Goal: Task Accomplishment & Management: Manage account settings

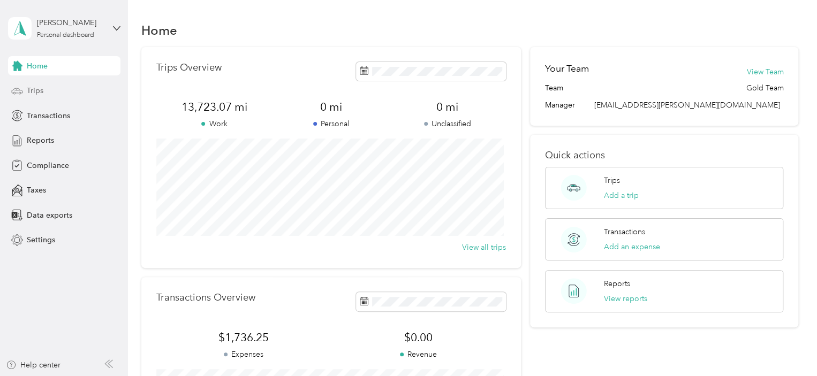
click at [39, 92] on span "Trips" at bounding box center [35, 90] width 17 height 11
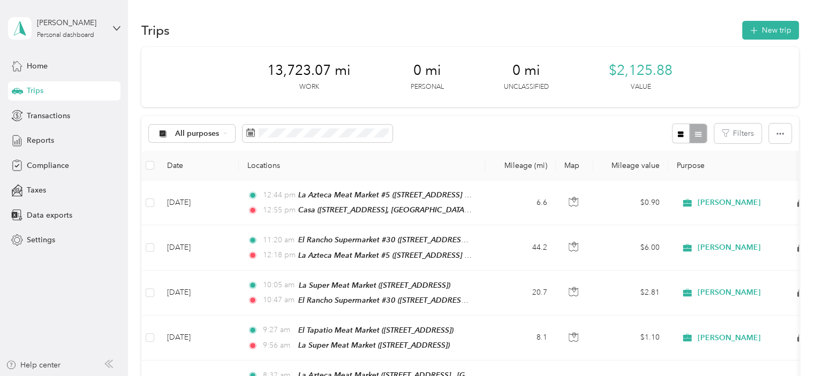
drag, startPoint x: 481, startPoint y: 66, endPoint x: 386, endPoint y: 32, distance: 100.9
click at [387, 32] on div "Trips New trip" at bounding box center [469, 30] width 657 height 22
click at [773, 31] on button "New trip" at bounding box center [770, 30] width 57 height 19
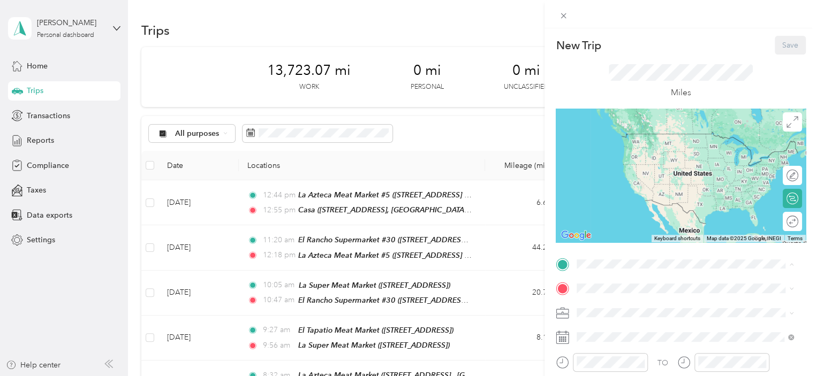
click at [624, 155] on div "[GEOGRAPHIC_DATA][STREET_ADDRESS], [US_STATE], [GEOGRAPHIC_DATA]" at bounding box center [693, 150] width 193 height 34
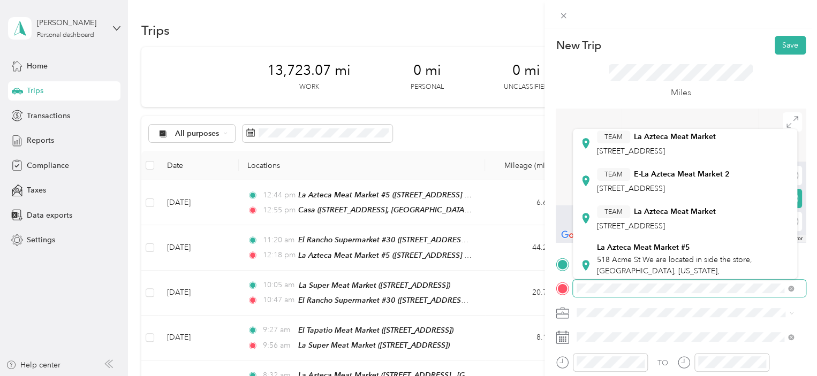
scroll to position [214, 0]
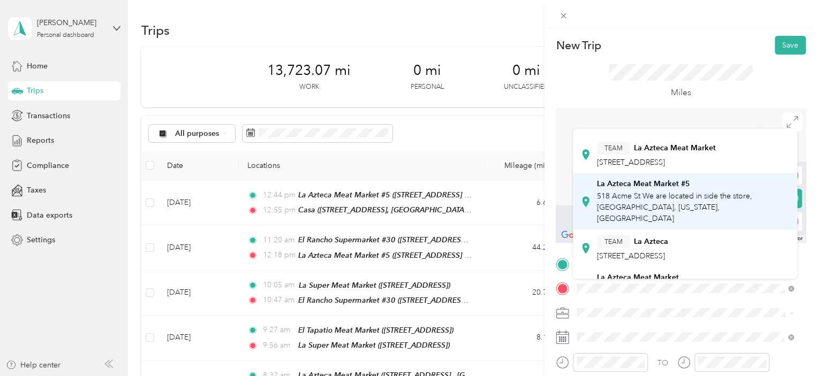
click at [672, 194] on span "518 Acme St We are located in side the store, [GEOGRAPHIC_DATA], [US_STATE], [G…" at bounding box center [674, 208] width 155 height 32
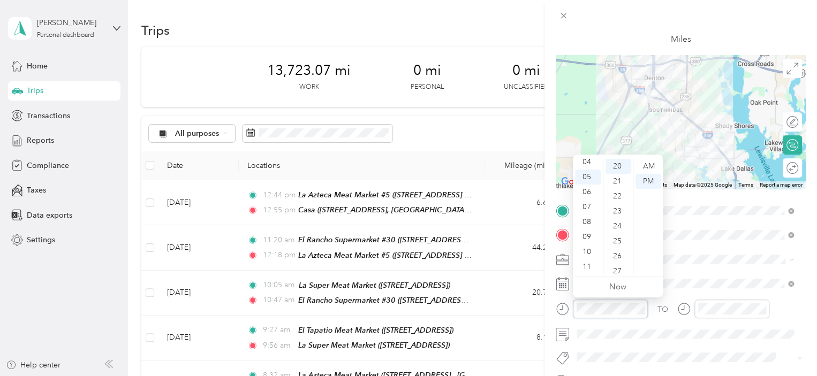
scroll to position [32, 0]
click at [616, 252] on div "08" at bounding box center [618, 254] width 26 height 15
click at [648, 168] on div "AM" at bounding box center [648, 166] width 26 height 15
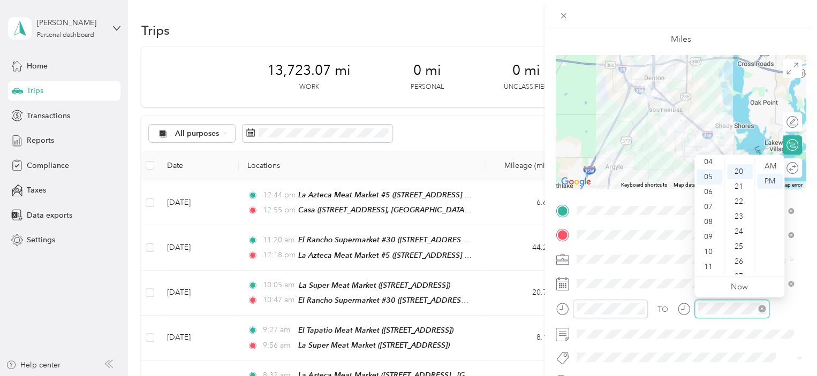
scroll to position [300, 0]
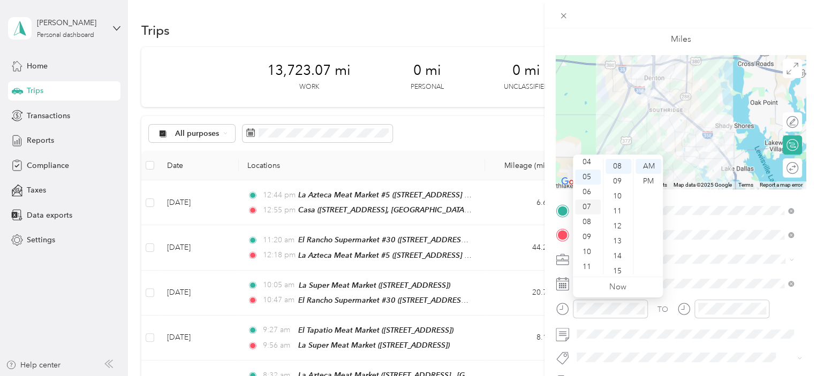
click at [586, 207] on div "07" at bounding box center [588, 207] width 26 height 15
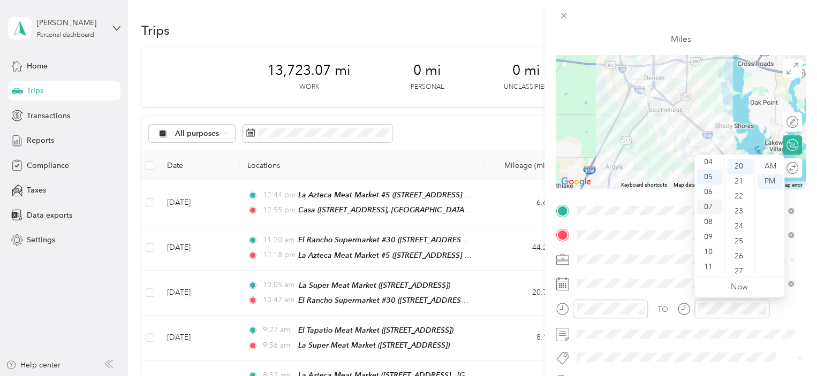
click at [704, 210] on div "07" at bounding box center [709, 207] width 26 height 15
click at [736, 192] on div "18" at bounding box center [740, 190] width 26 height 15
click at [773, 169] on div "AM" at bounding box center [770, 166] width 26 height 15
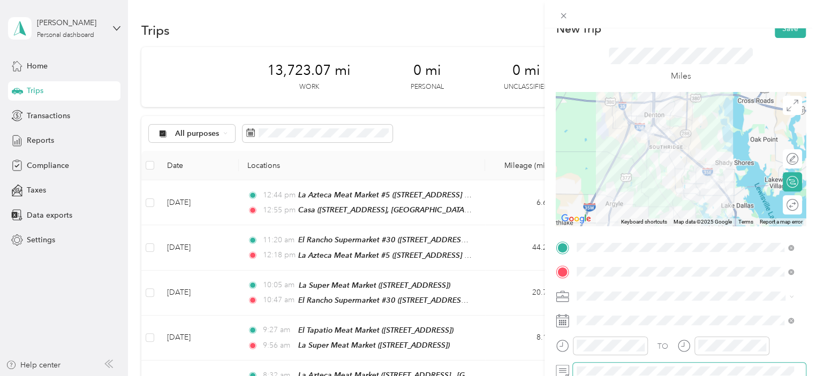
scroll to position [0, 0]
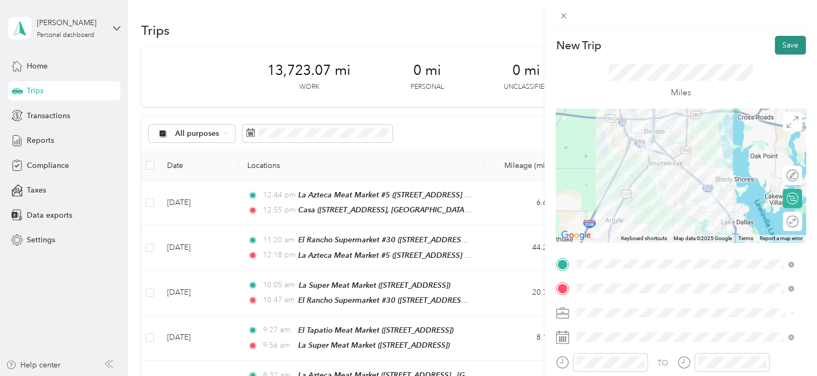
click at [782, 44] on button "Save" at bounding box center [790, 45] width 31 height 19
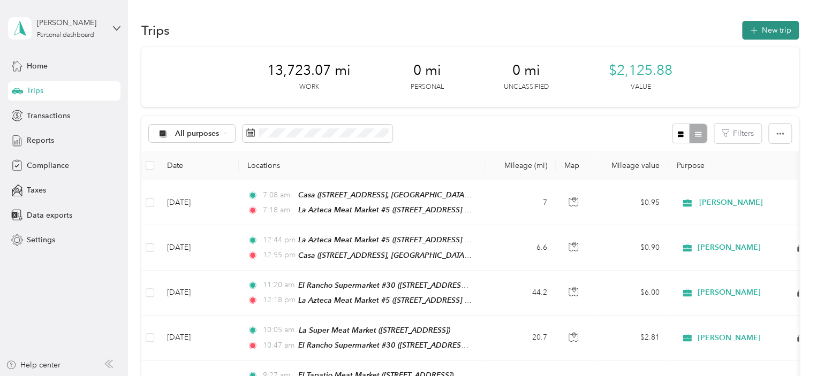
click at [762, 33] on button "New trip" at bounding box center [770, 30] width 57 height 19
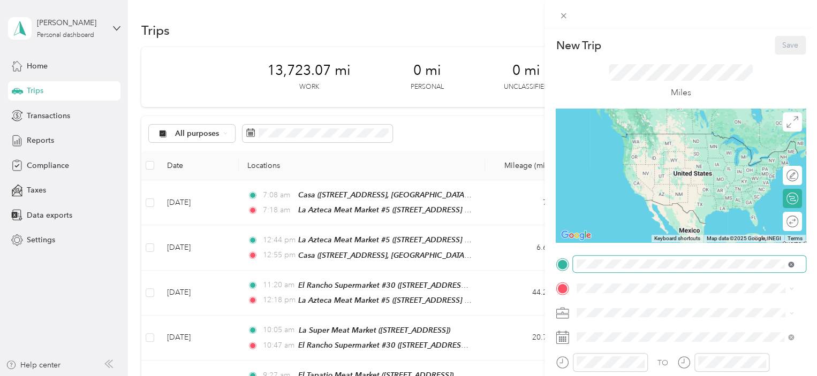
click at [789, 267] on icon at bounding box center [791, 265] width 6 height 6
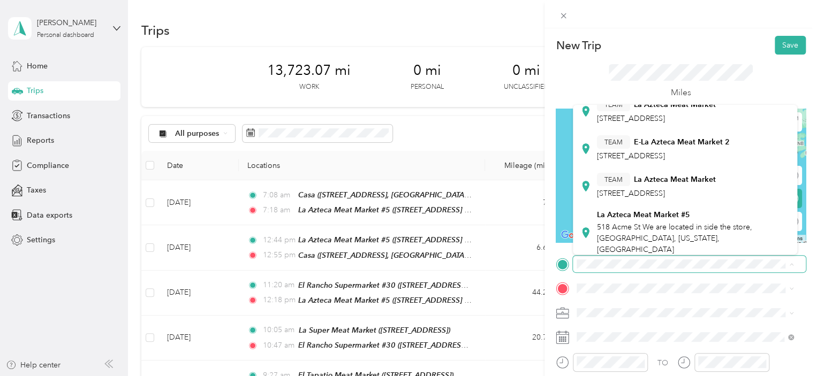
scroll to position [161, 0]
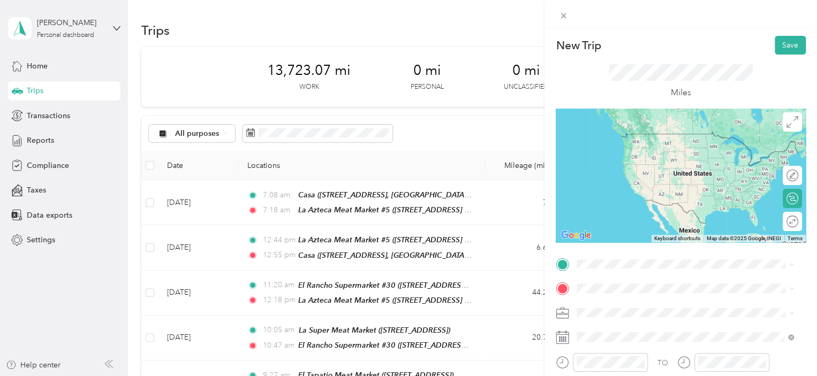
click at [668, 221] on span "518 Acme St We are located in side the store, [GEOGRAPHIC_DATA], [US_STATE], [G…" at bounding box center [674, 237] width 155 height 32
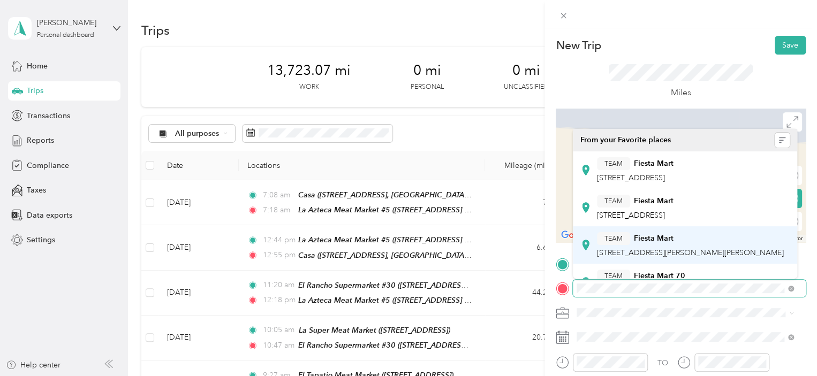
scroll to position [54, 0]
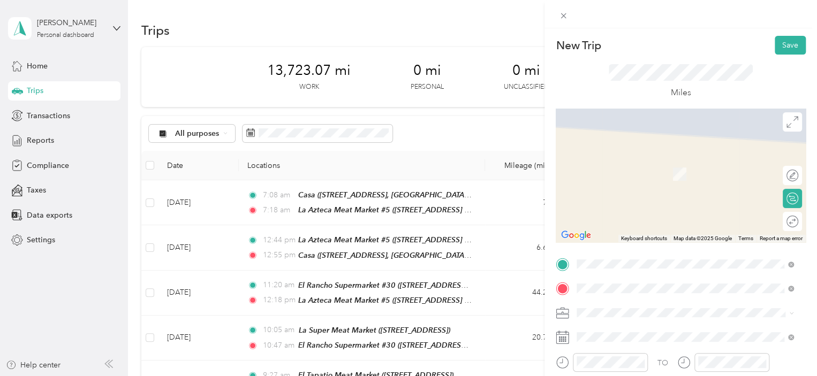
click at [634, 235] on span "[STREET_ADDRESS][PERSON_NAME]" at bounding box center [660, 236] width 127 height 9
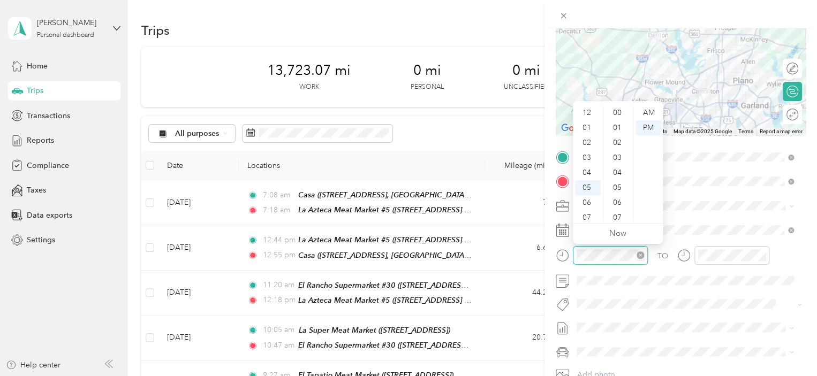
scroll to position [64, 0]
click at [583, 170] on div "08" at bounding box center [588, 168] width 26 height 15
click at [651, 111] on div "AM" at bounding box center [648, 112] width 26 height 15
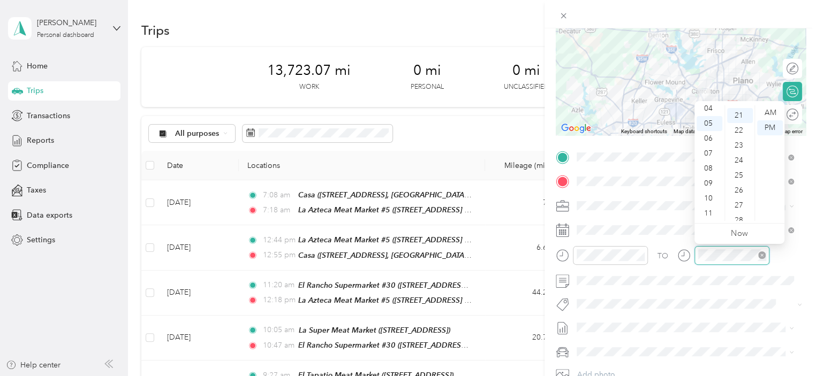
scroll to position [315, 0]
click at [710, 166] on div "08" at bounding box center [709, 168] width 26 height 15
click at [738, 140] on div "44" at bounding box center [740, 136] width 26 height 15
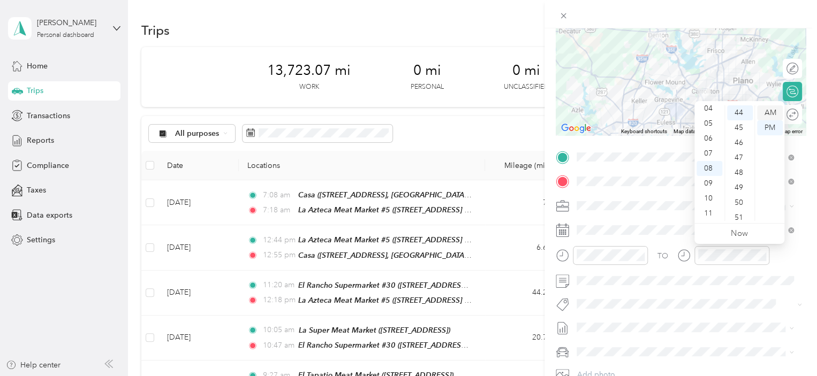
click at [773, 113] on div "AM" at bounding box center [770, 112] width 26 height 15
click at [709, 376] on div "New Trip Save This trip cannot be edited because it is either under review, app…" at bounding box center [405, 376] width 811 height 0
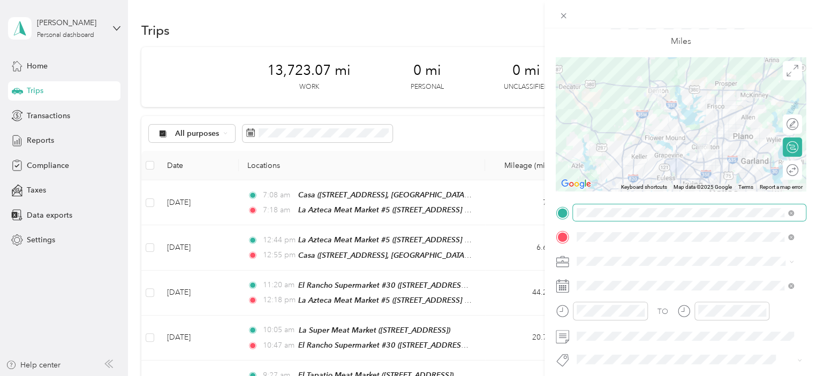
scroll to position [0, 0]
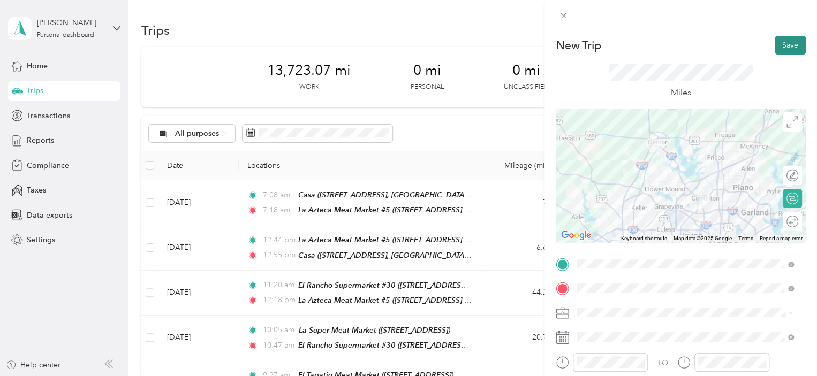
click at [776, 47] on button "Save" at bounding box center [790, 45] width 31 height 19
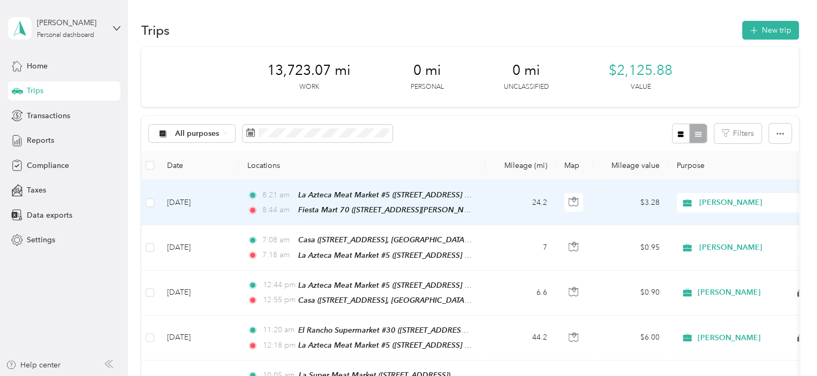
click at [496, 207] on td "24.2" at bounding box center [520, 202] width 71 height 45
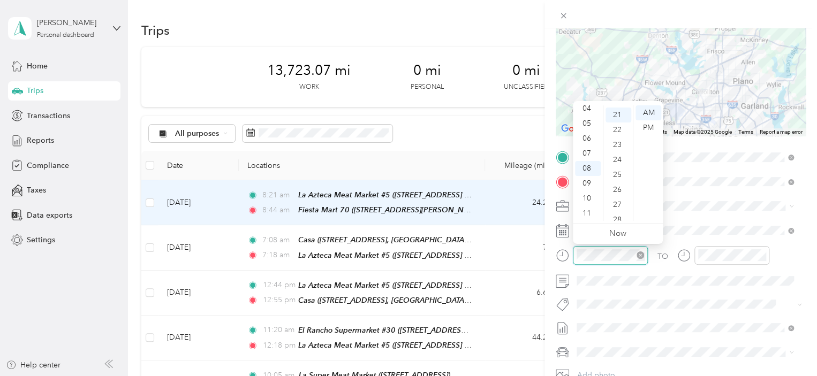
scroll to position [315, 0]
click at [590, 154] on div "07" at bounding box center [588, 153] width 26 height 15
click at [615, 210] on div "31" at bounding box center [618, 209] width 26 height 15
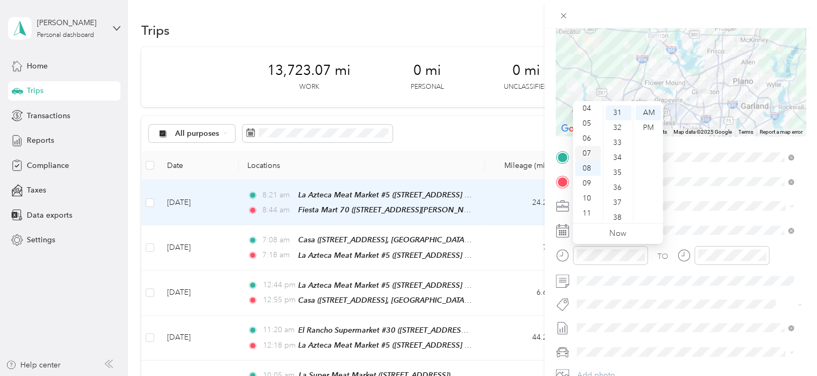
click at [585, 154] on div "07" at bounding box center [588, 153] width 26 height 15
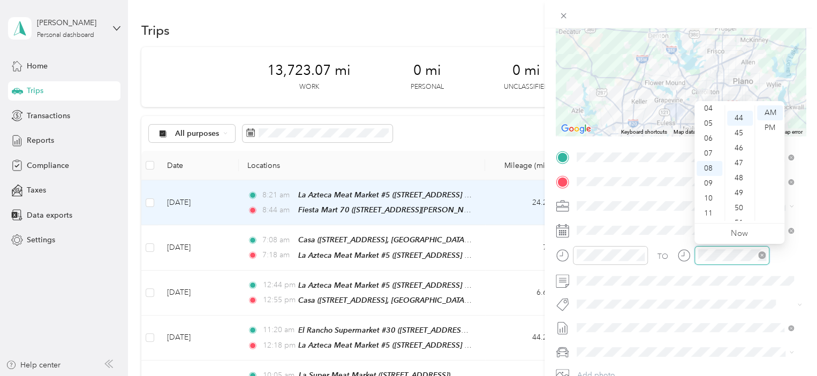
scroll to position [659, 0]
click at [705, 171] on div "08" at bounding box center [709, 168] width 26 height 15
click at [737, 198] on div "21" at bounding box center [740, 196] width 26 height 15
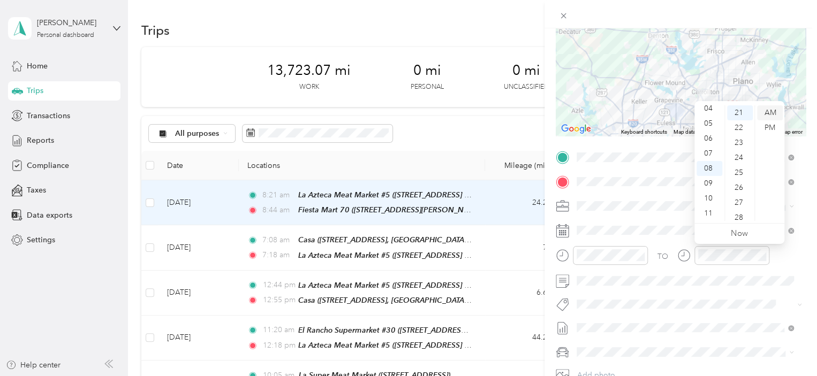
click at [771, 116] on div "AM" at bounding box center [770, 112] width 26 height 15
click at [755, 376] on div "Trip details Save This trip cannot be edited because it is either under review,…" at bounding box center [405, 376] width 811 height 0
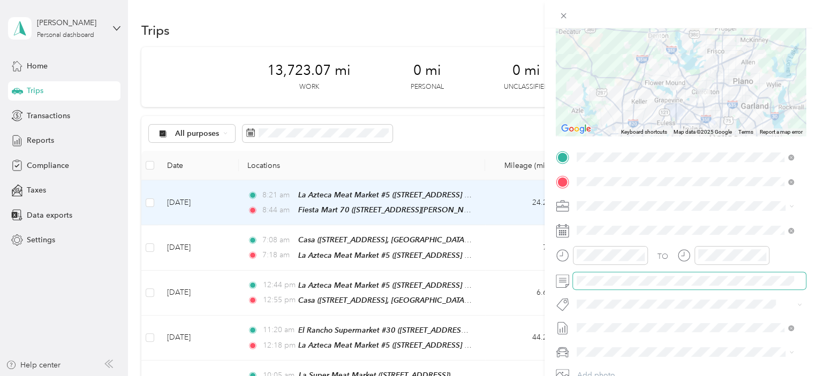
scroll to position [0, 0]
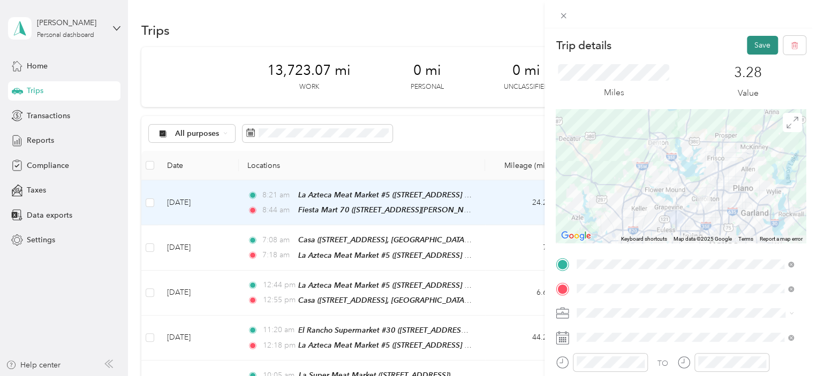
click at [747, 49] on button "Save" at bounding box center [762, 45] width 31 height 19
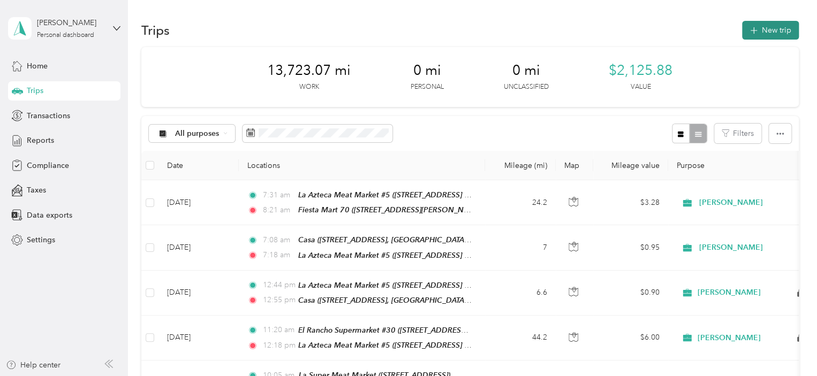
click at [772, 27] on button "New trip" at bounding box center [770, 30] width 57 height 19
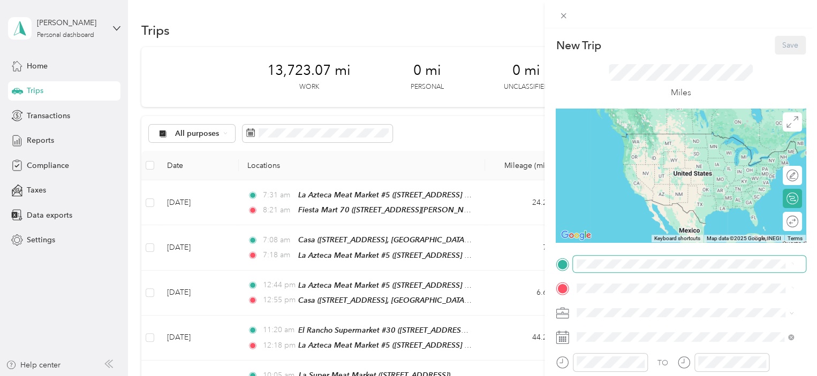
click at [575, 263] on span at bounding box center [689, 264] width 233 height 17
click at [791, 265] on icon at bounding box center [791, 265] width 6 height 6
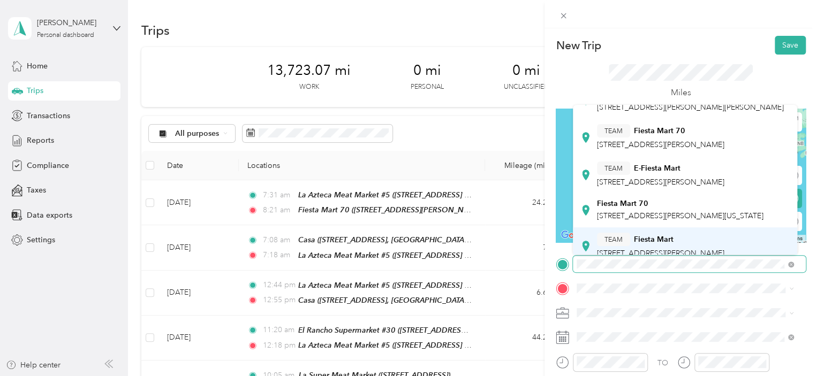
scroll to position [161, 0]
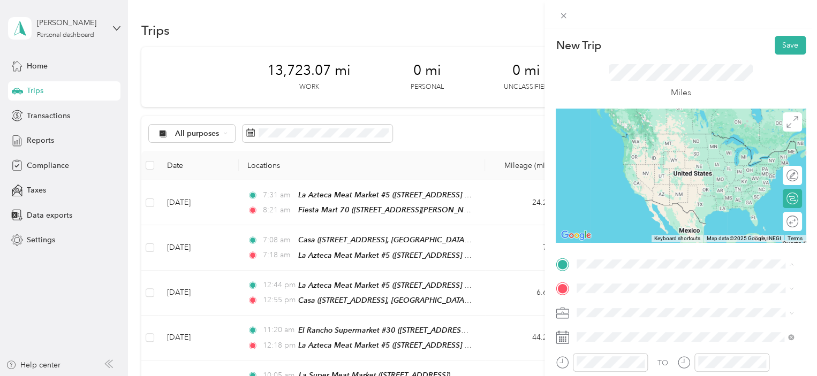
click at [685, 249] on div "TEAM Fiesta Mart 70" at bounding box center [660, 251] width 127 height 13
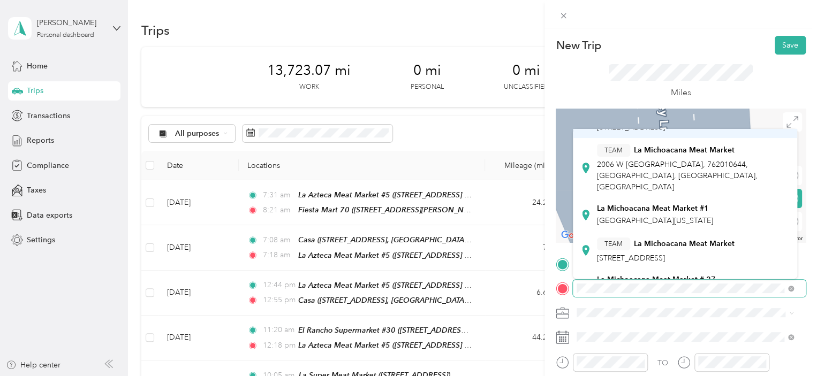
scroll to position [107, 0]
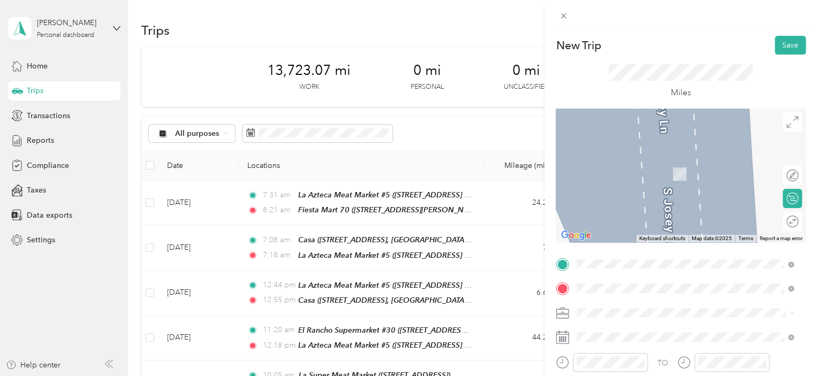
click at [700, 226] on div "TEAM La Michoacana Meat Market 2004 E [GEOGRAPHIC_DATA], [GEOGRAPHIC_DATA]" at bounding box center [666, 239] width 138 height 26
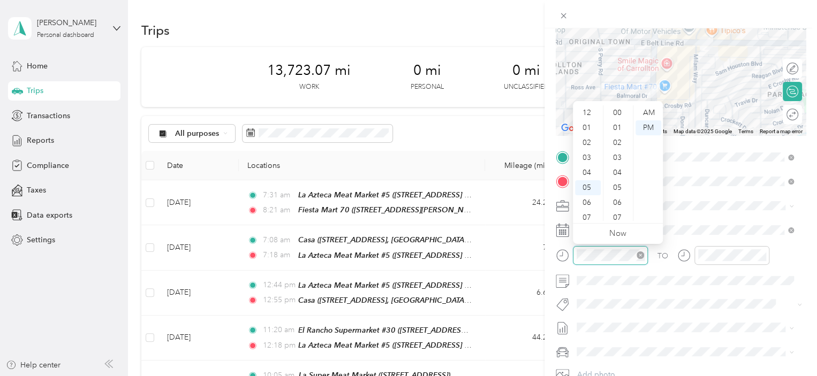
scroll to position [64, 0]
click at [591, 168] on div "08" at bounding box center [588, 168] width 26 height 15
drag, startPoint x: 617, startPoint y: 171, endPoint x: 624, endPoint y: 155, distance: 17.7
click at [617, 171] on div "43" at bounding box center [618, 170] width 26 height 15
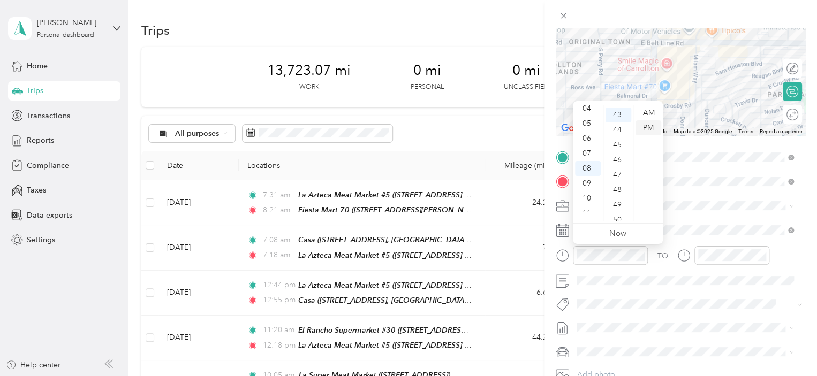
scroll to position [644, 0]
click at [650, 113] on div "AM" at bounding box center [648, 112] width 26 height 15
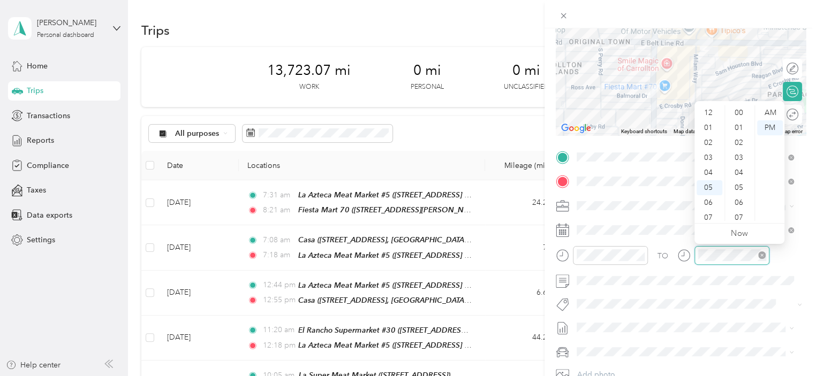
scroll to position [64, 0]
click at [705, 169] on div "08" at bounding box center [709, 168] width 26 height 15
click at [735, 217] on div "46" at bounding box center [740, 215] width 26 height 15
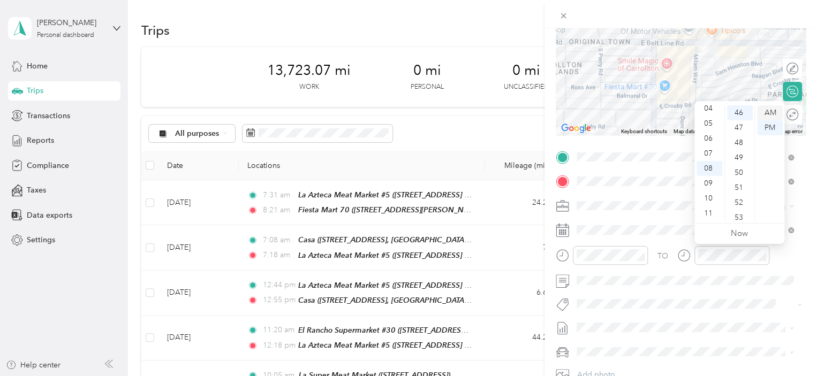
click at [773, 112] on div "AM" at bounding box center [770, 112] width 26 height 15
click at [733, 312] on div "TO Add photo" at bounding box center [681, 278] width 250 height 259
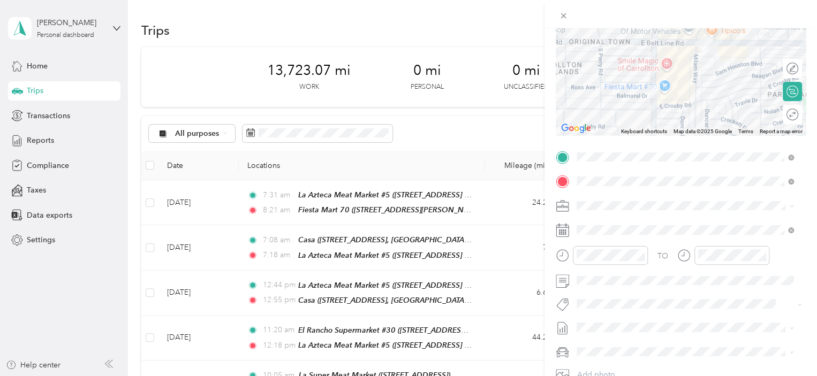
scroll to position [0, 0]
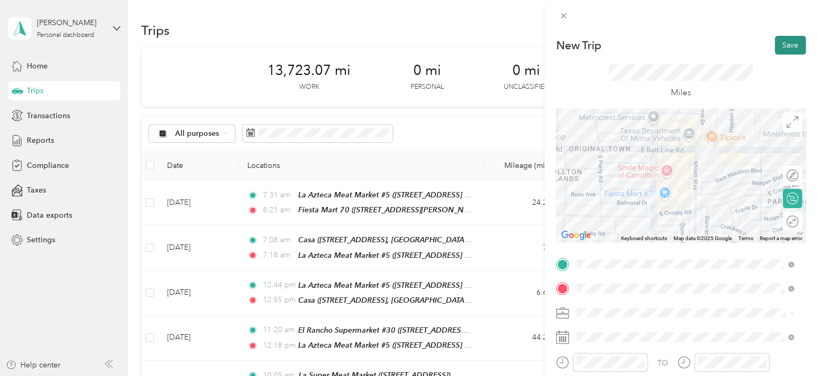
click at [776, 47] on button "Save" at bounding box center [790, 45] width 31 height 19
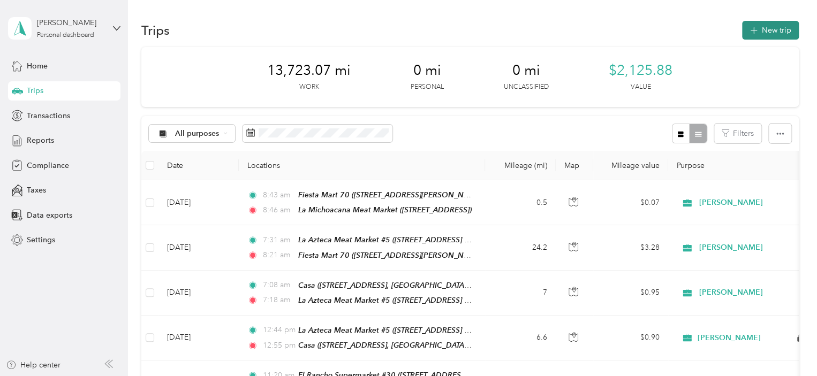
click at [764, 32] on button "New trip" at bounding box center [770, 30] width 57 height 19
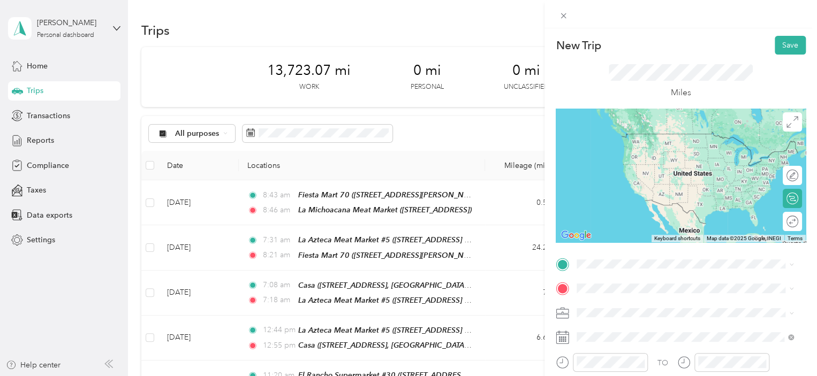
click at [665, 234] on span "[STREET_ADDRESS]" at bounding box center [631, 238] width 68 height 9
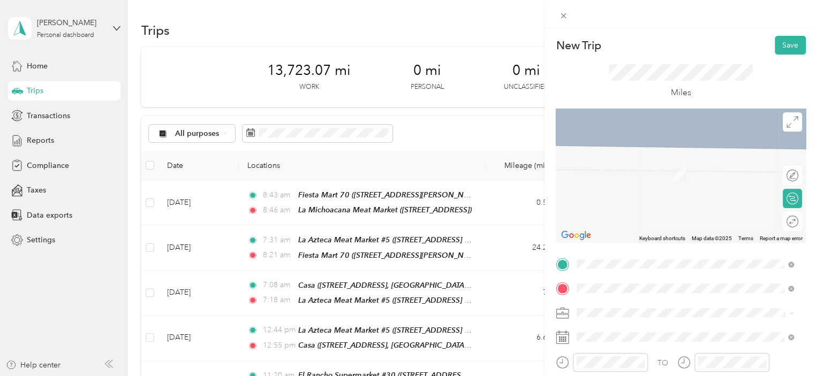
click at [640, 225] on span "[STREET_ADDRESS][GEOGRAPHIC_DATA][PERSON_NAME], [US_STATE], [GEOGRAPHIC_DATA]" at bounding box center [689, 225] width 184 height 20
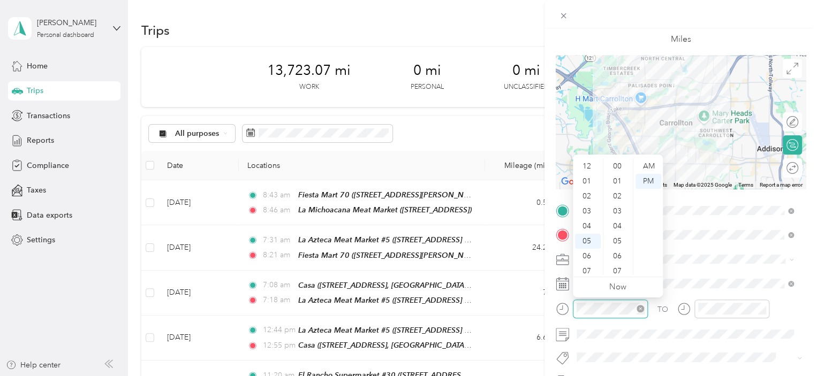
scroll to position [510, 0]
click at [585, 239] on div "09" at bounding box center [588, 237] width 26 height 15
click at [613, 198] on div "11" at bounding box center [618, 196] width 26 height 15
click at [651, 164] on div "AM" at bounding box center [648, 166] width 26 height 15
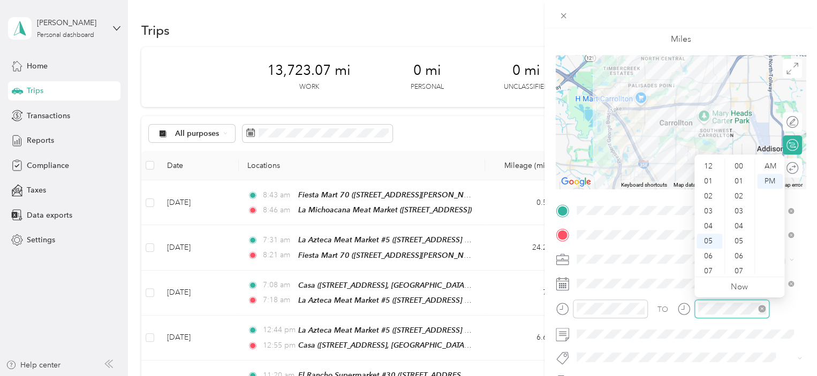
scroll to position [510, 0]
click at [707, 267] on div "11" at bounding box center [709, 267] width 26 height 15
click at [740, 196] on div "02" at bounding box center [740, 196] width 26 height 15
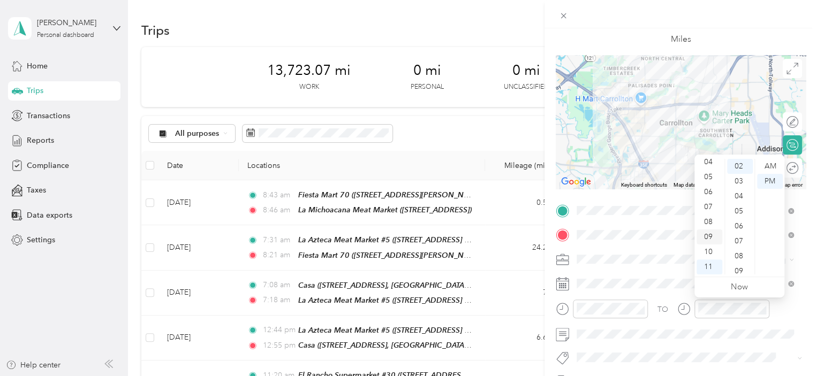
click at [708, 237] on div "09" at bounding box center [709, 237] width 26 height 15
click at [741, 177] on div "15" at bounding box center [740, 177] width 26 height 15
click at [772, 166] on div "AM" at bounding box center [770, 166] width 26 height 15
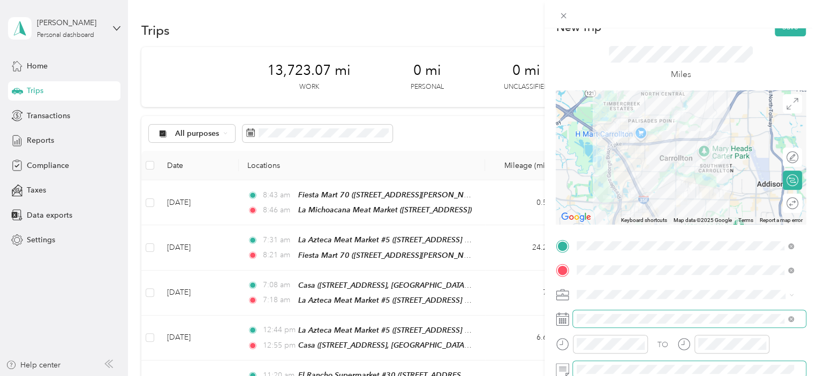
scroll to position [0, 0]
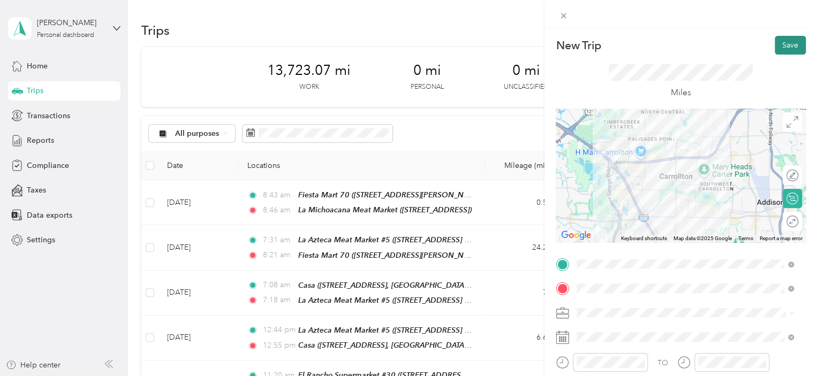
click at [779, 43] on button "Save" at bounding box center [790, 45] width 31 height 19
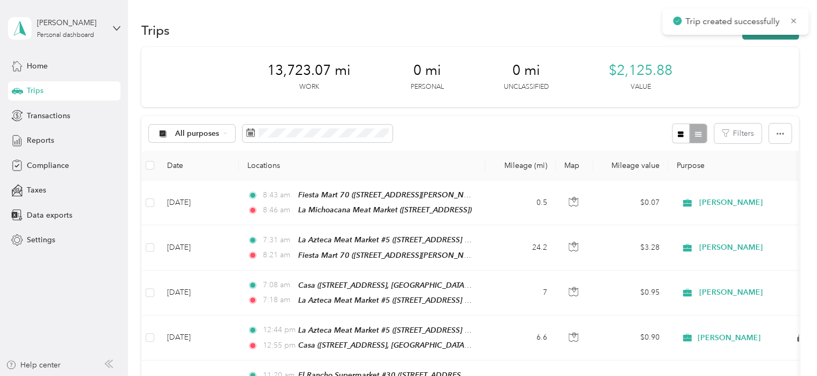
click at [767, 38] on button "New trip" at bounding box center [770, 30] width 57 height 19
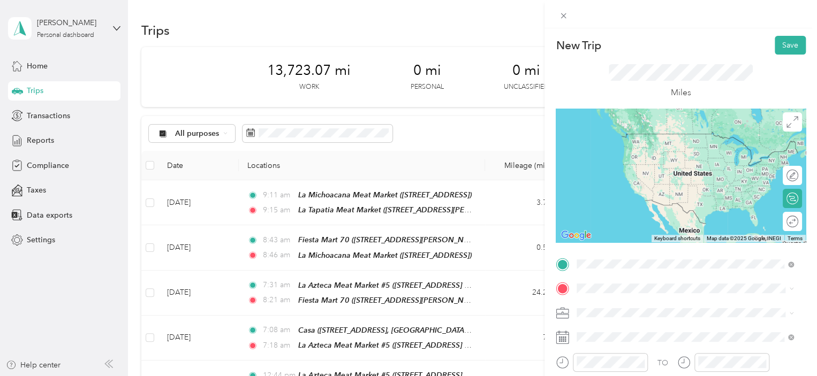
click at [718, 200] on div "La Tapatia Meat Market [STREET_ADDRESS][GEOGRAPHIC_DATA][PERSON_NAME], [US_STAT…" at bounding box center [693, 195] width 193 height 34
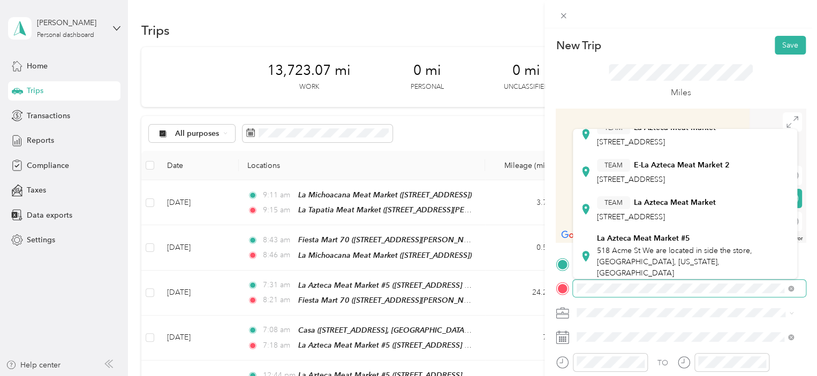
scroll to position [161, 0]
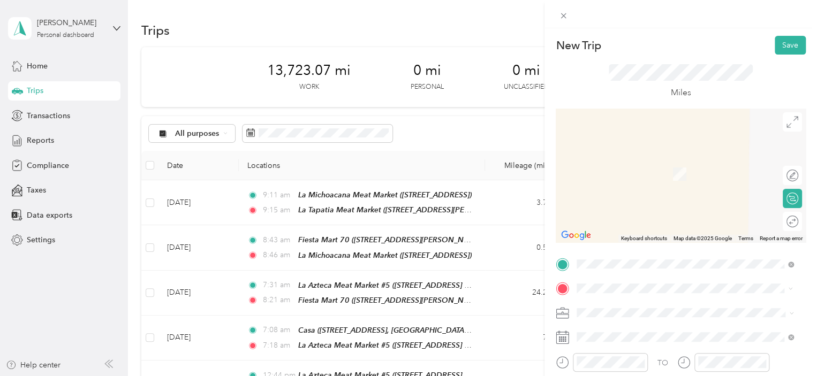
click at [672, 245] on span "518 Acme St We are located in side the store, [GEOGRAPHIC_DATA], [US_STATE], [G…" at bounding box center [674, 261] width 155 height 32
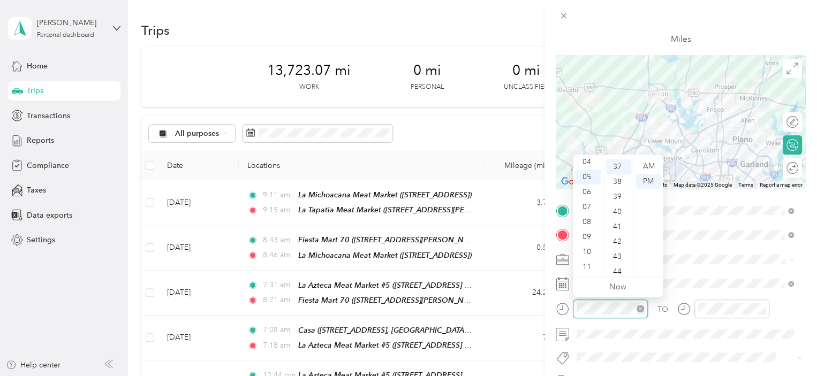
scroll to position [555, 0]
click at [588, 266] on div "11" at bounding box center [588, 267] width 26 height 15
click at [615, 200] on div "02" at bounding box center [618, 196] width 26 height 15
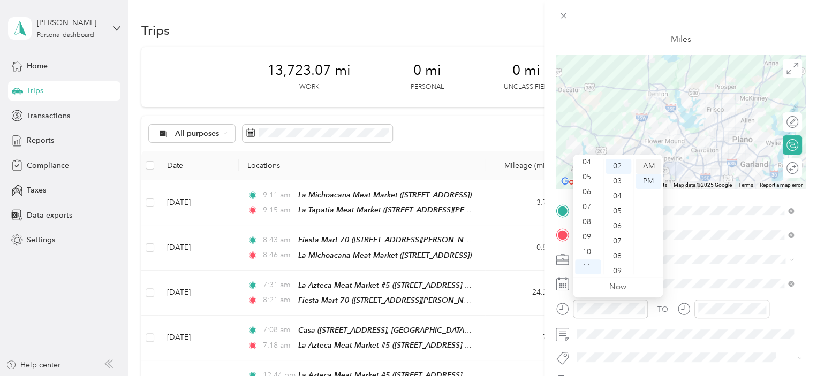
click at [652, 163] on div "AM" at bounding box center [648, 166] width 26 height 15
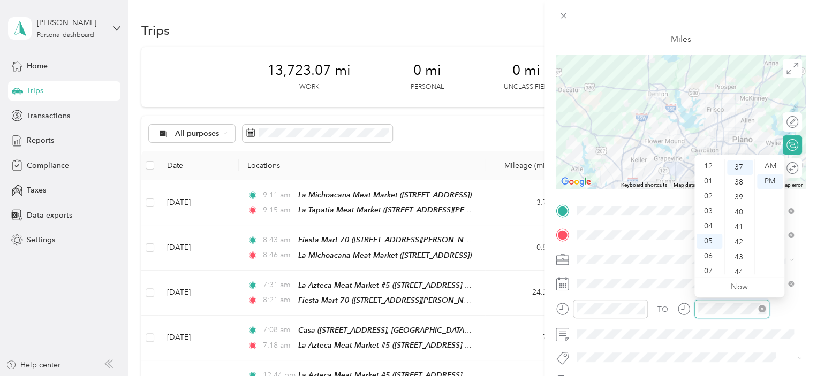
scroll to position [64, 0]
click at [705, 264] on div "11" at bounding box center [709, 267] width 26 height 15
click at [737, 256] on div "43" at bounding box center [740, 256] width 26 height 15
click at [773, 167] on div "AM" at bounding box center [770, 166] width 26 height 15
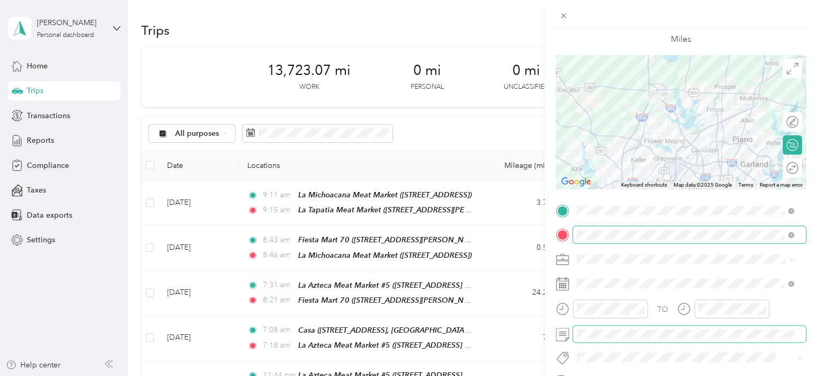
scroll to position [0, 0]
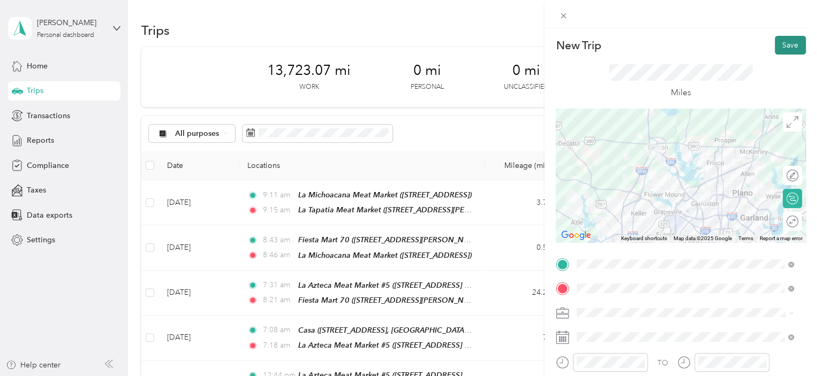
click at [786, 45] on button "Save" at bounding box center [790, 45] width 31 height 19
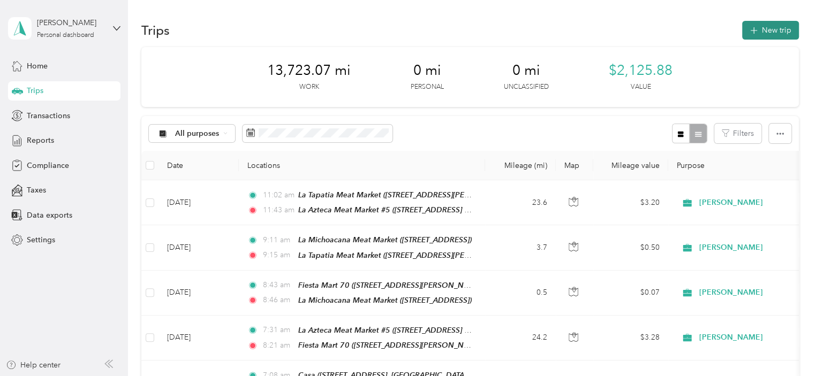
click at [752, 34] on icon "button" at bounding box center [753, 31] width 12 height 12
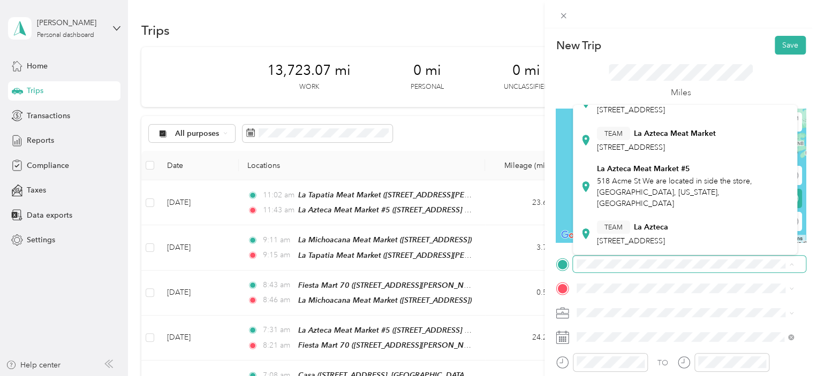
scroll to position [214, 0]
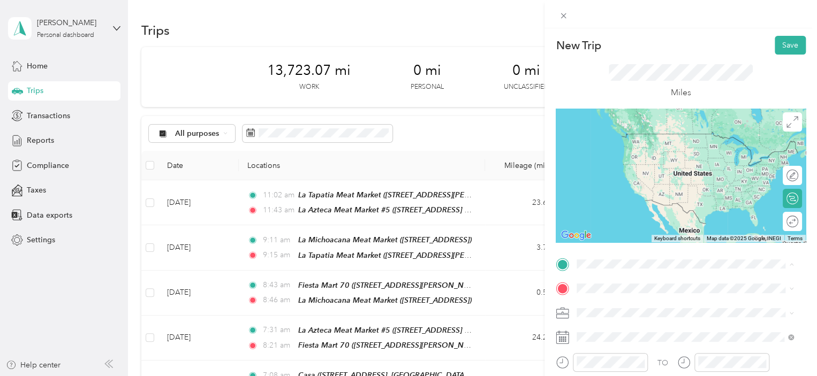
click at [682, 167] on span "518 Acme St We are located in side the store, [GEOGRAPHIC_DATA], [US_STATE], [G…" at bounding box center [674, 183] width 155 height 32
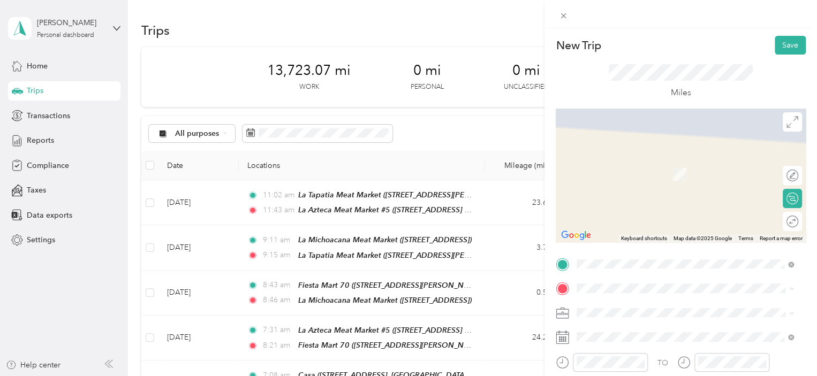
click at [630, 173] on span "[STREET_ADDRESS][GEOGRAPHIC_DATA], [US_STATE], [GEOGRAPHIC_DATA]" at bounding box center [692, 180] width 191 height 20
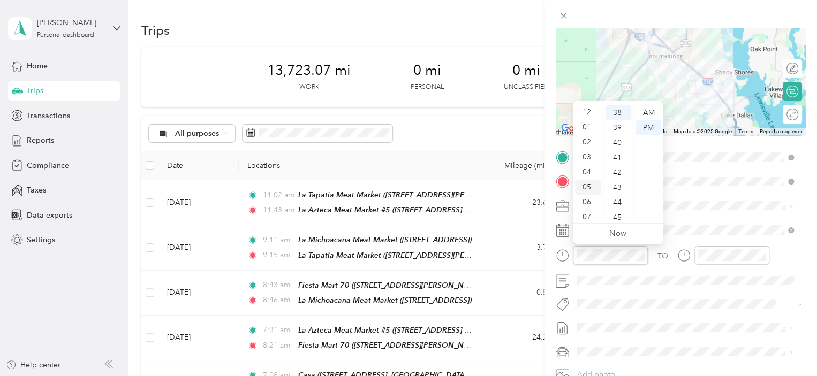
scroll to position [0, 0]
click at [589, 111] on div "12" at bounding box center [588, 112] width 26 height 15
click at [617, 158] on div "03" at bounding box center [618, 157] width 26 height 15
click at [650, 126] on div "PM" at bounding box center [648, 127] width 26 height 15
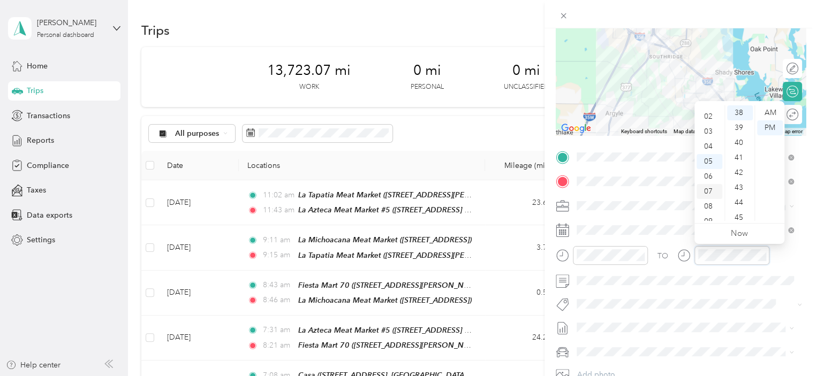
scroll to position [0, 0]
click at [707, 111] on div "12" at bounding box center [709, 112] width 26 height 15
click at [739, 184] on div "14" at bounding box center [740, 181] width 26 height 15
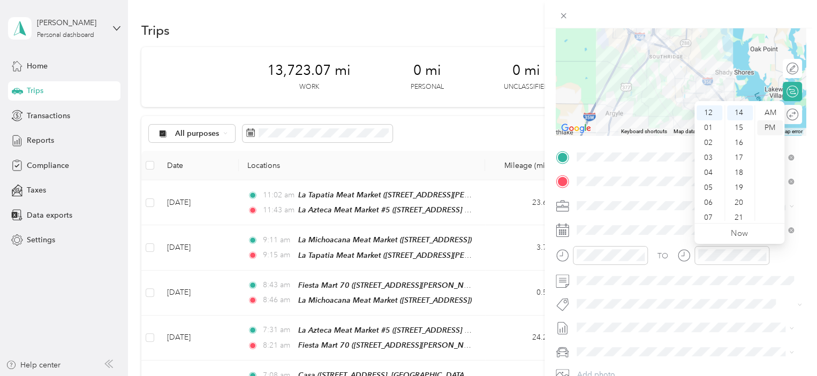
click at [773, 126] on div "PM" at bounding box center [770, 127] width 26 height 15
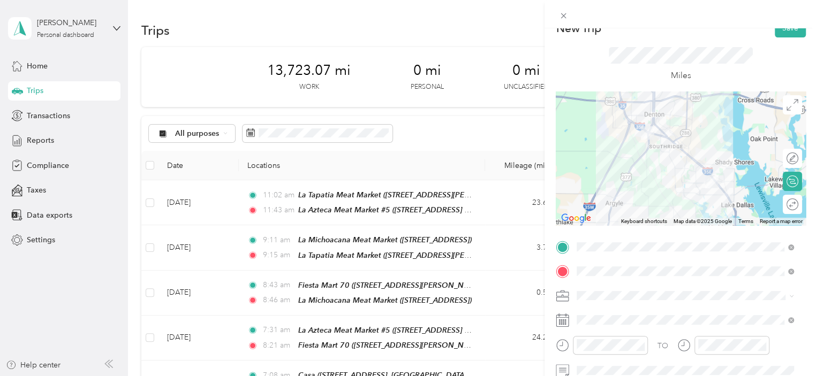
scroll to position [0, 0]
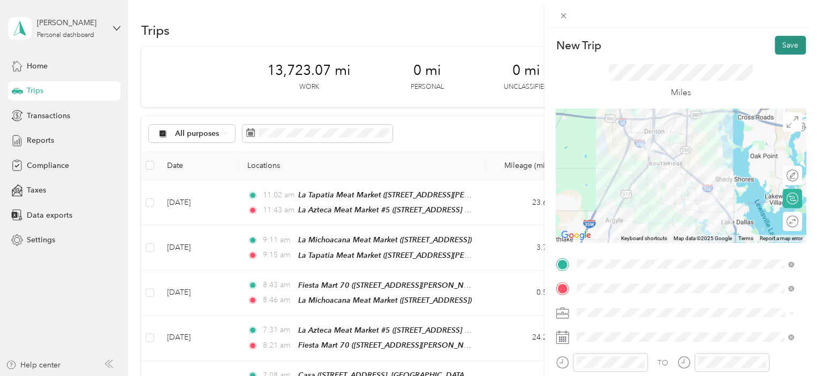
click at [779, 47] on button "Save" at bounding box center [790, 45] width 31 height 19
